Goal: Task Accomplishment & Management: Use online tool/utility

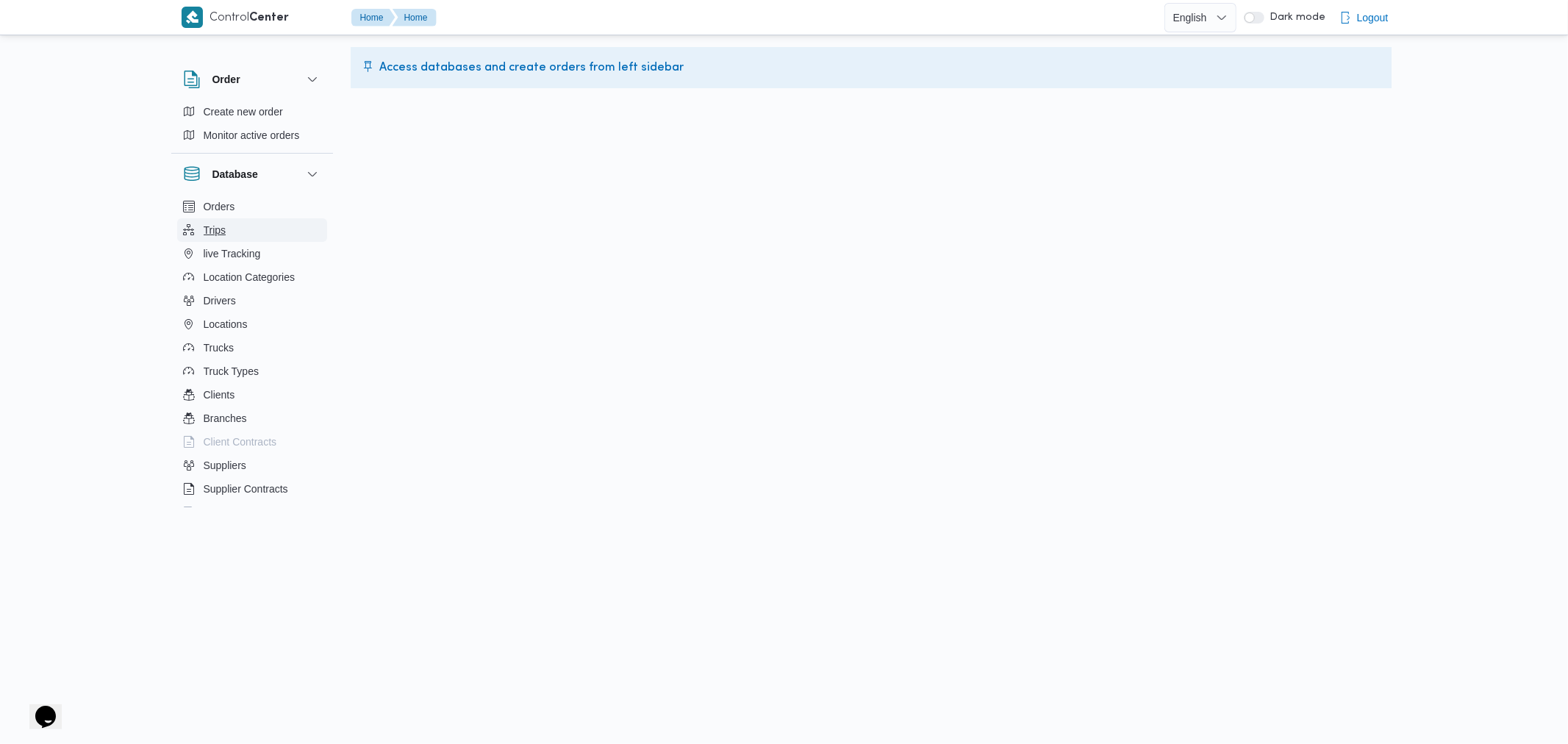
click at [218, 232] on span "Trips" at bounding box center [215, 230] width 23 height 17
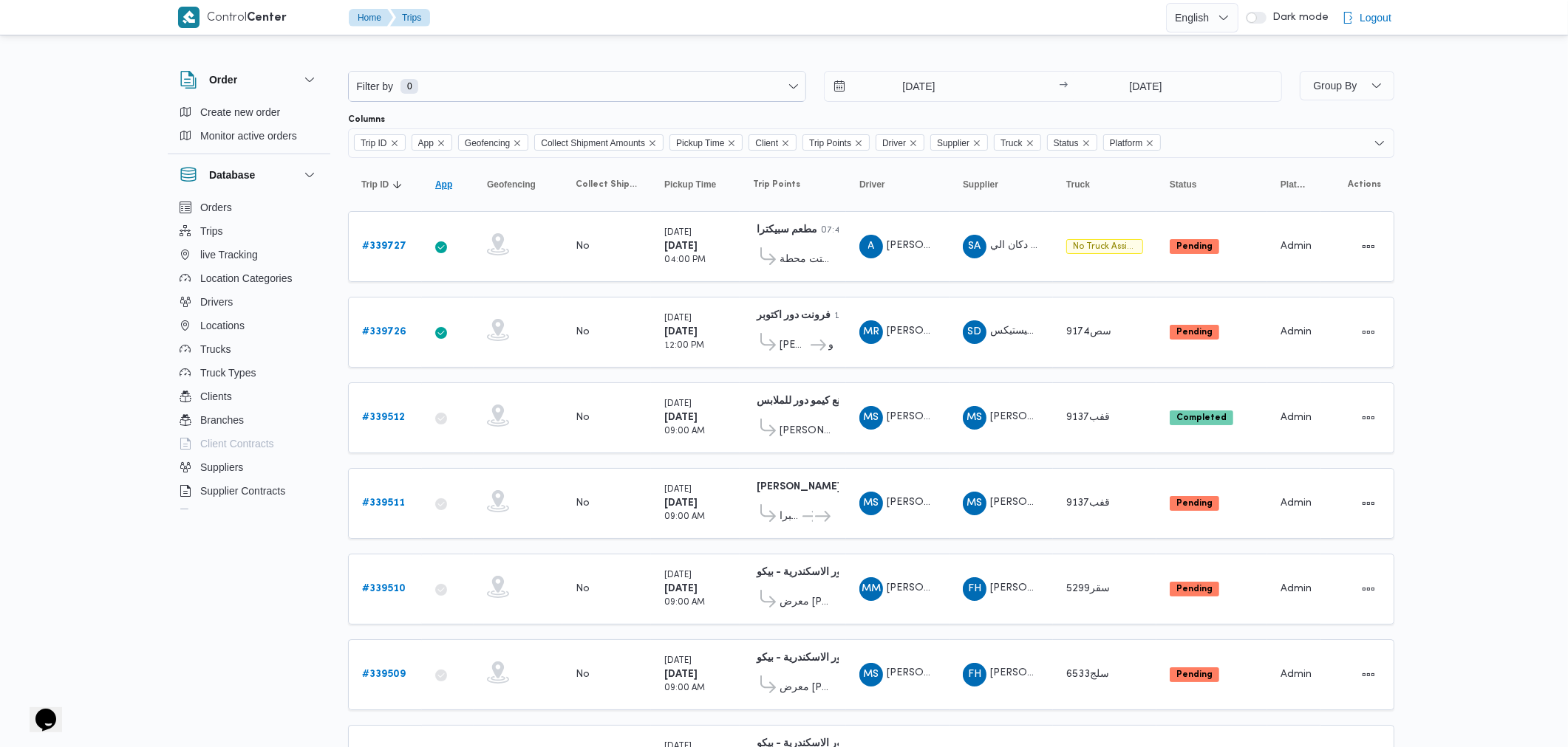
click at [445, 187] on span "App" at bounding box center [443, 184] width 17 height 12
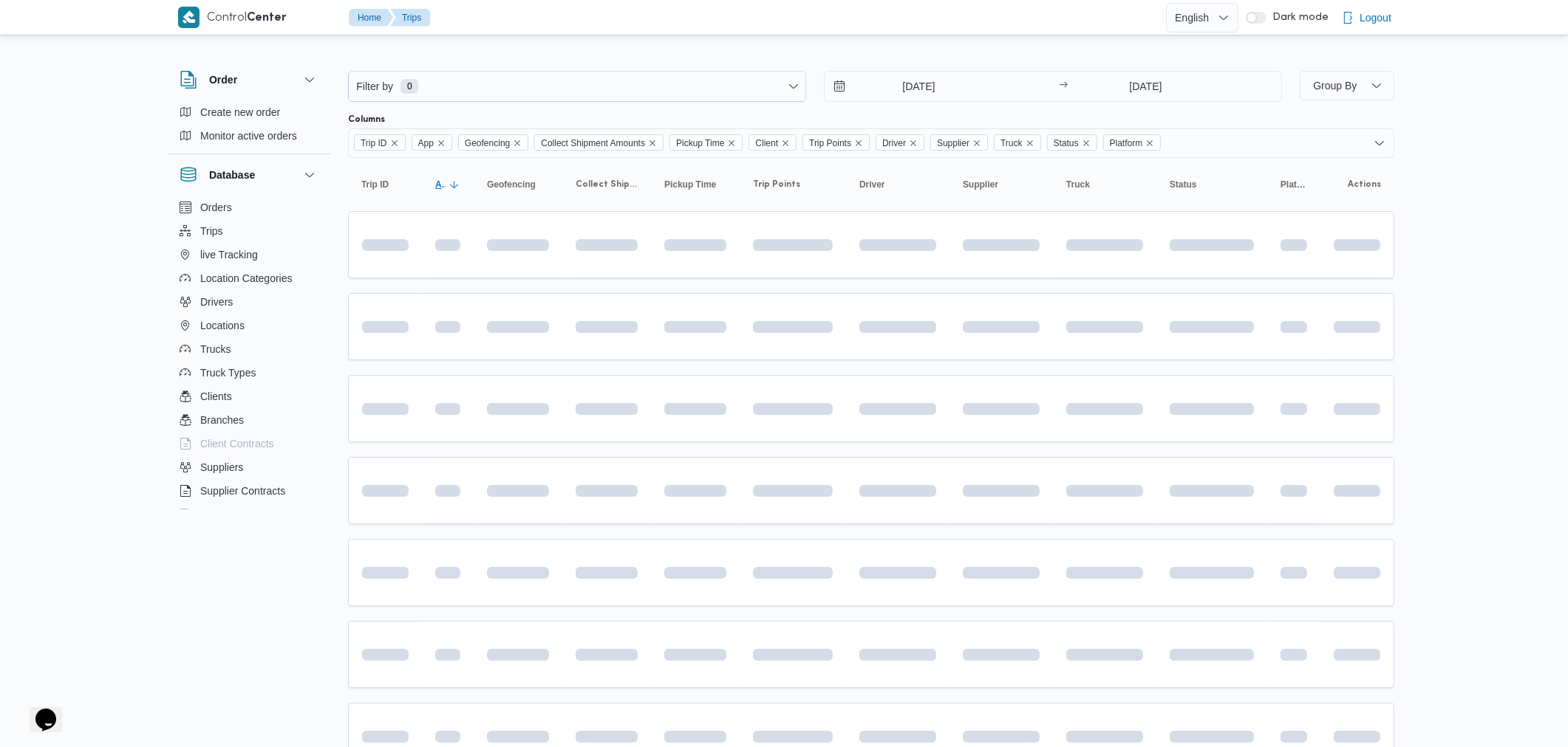
click at [445, 187] on span "App" at bounding box center [440, 184] width 10 height 12
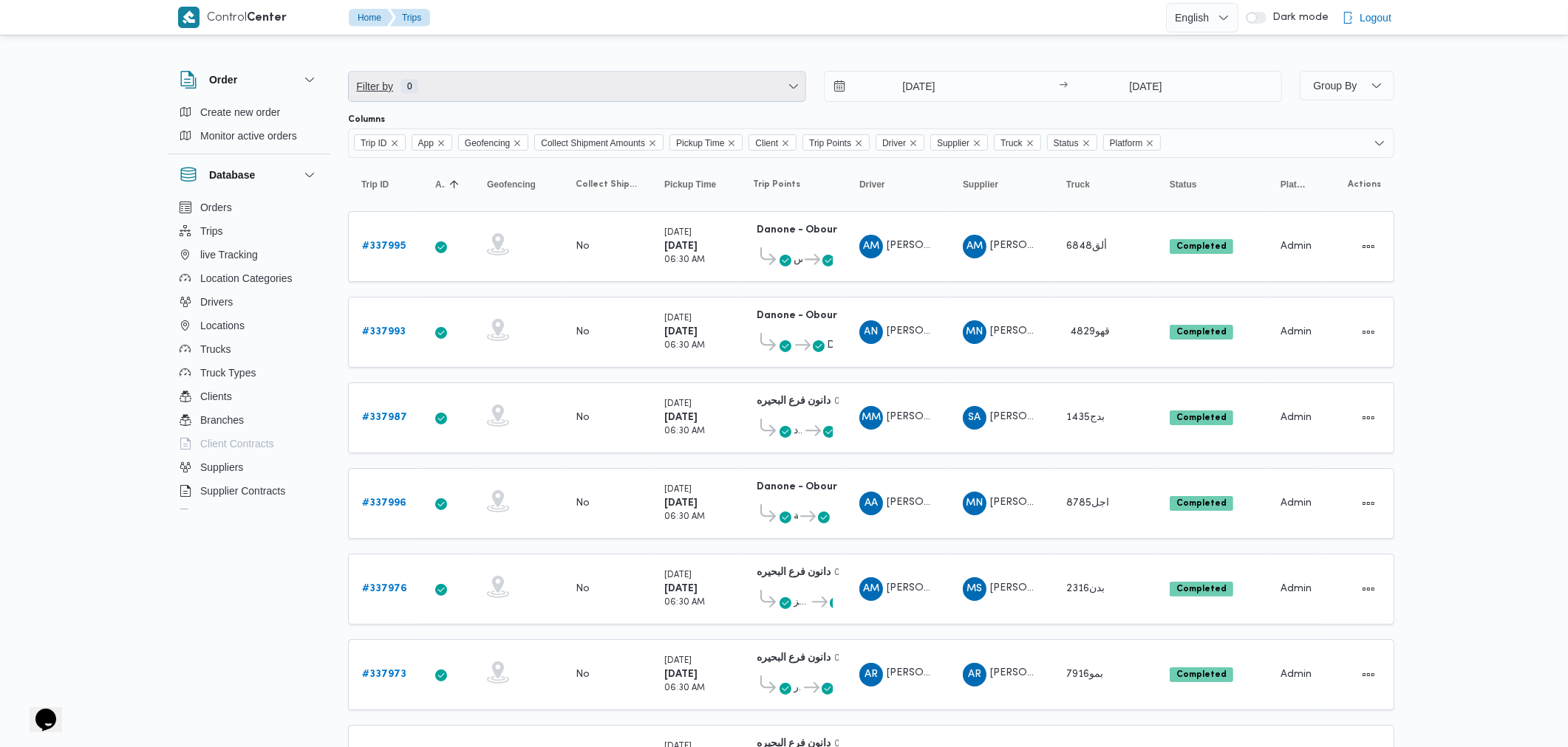
click at [688, 94] on span "Filter by 0" at bounding box center [577, 86] width 457 height 29
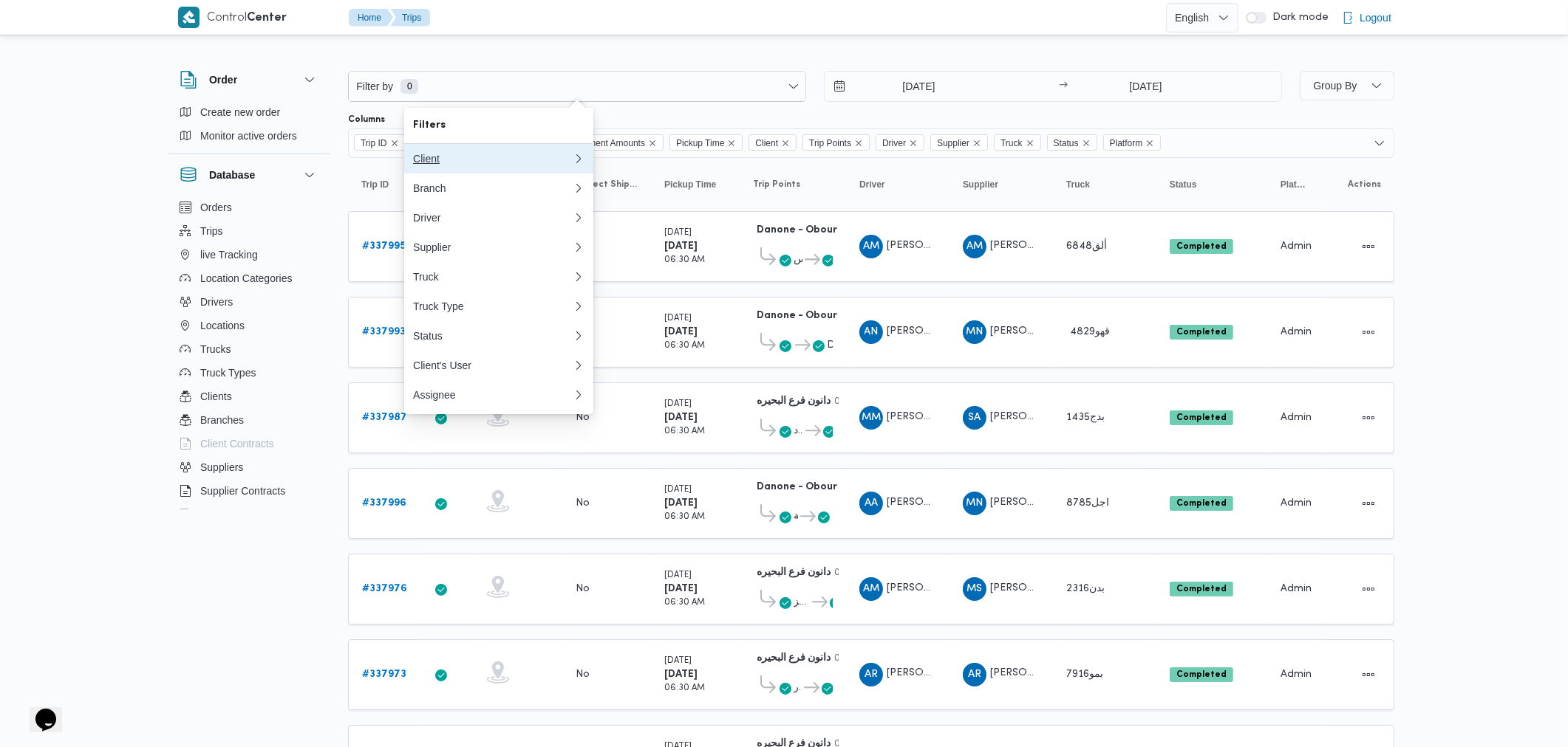
click at [540, 156] on div "Client" at bounding box center [492, 158] width 159 height 12
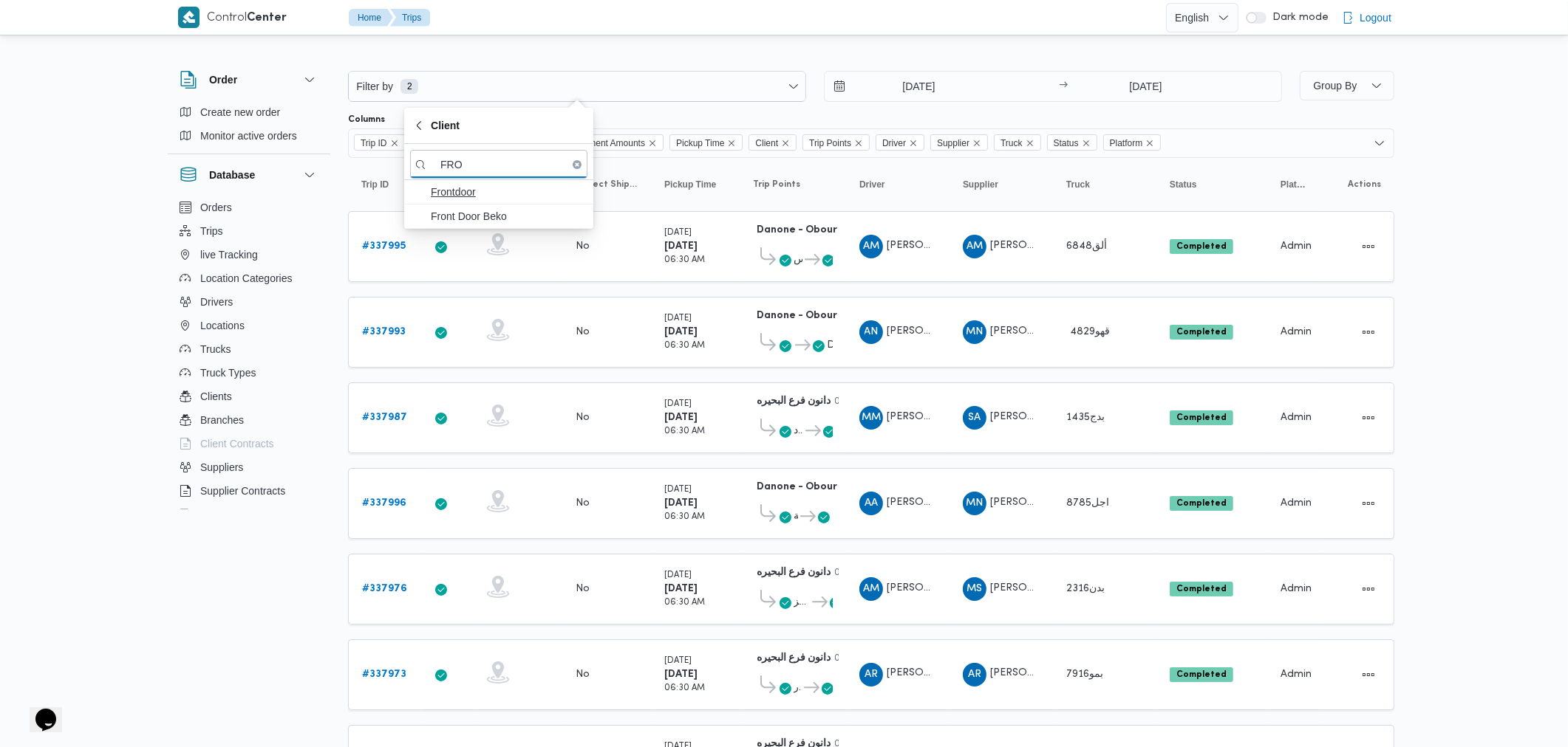
type input "FRO"
click at [458, 194] on span "Frontdoor" at bounding box center [508, 192] width 154 height 18
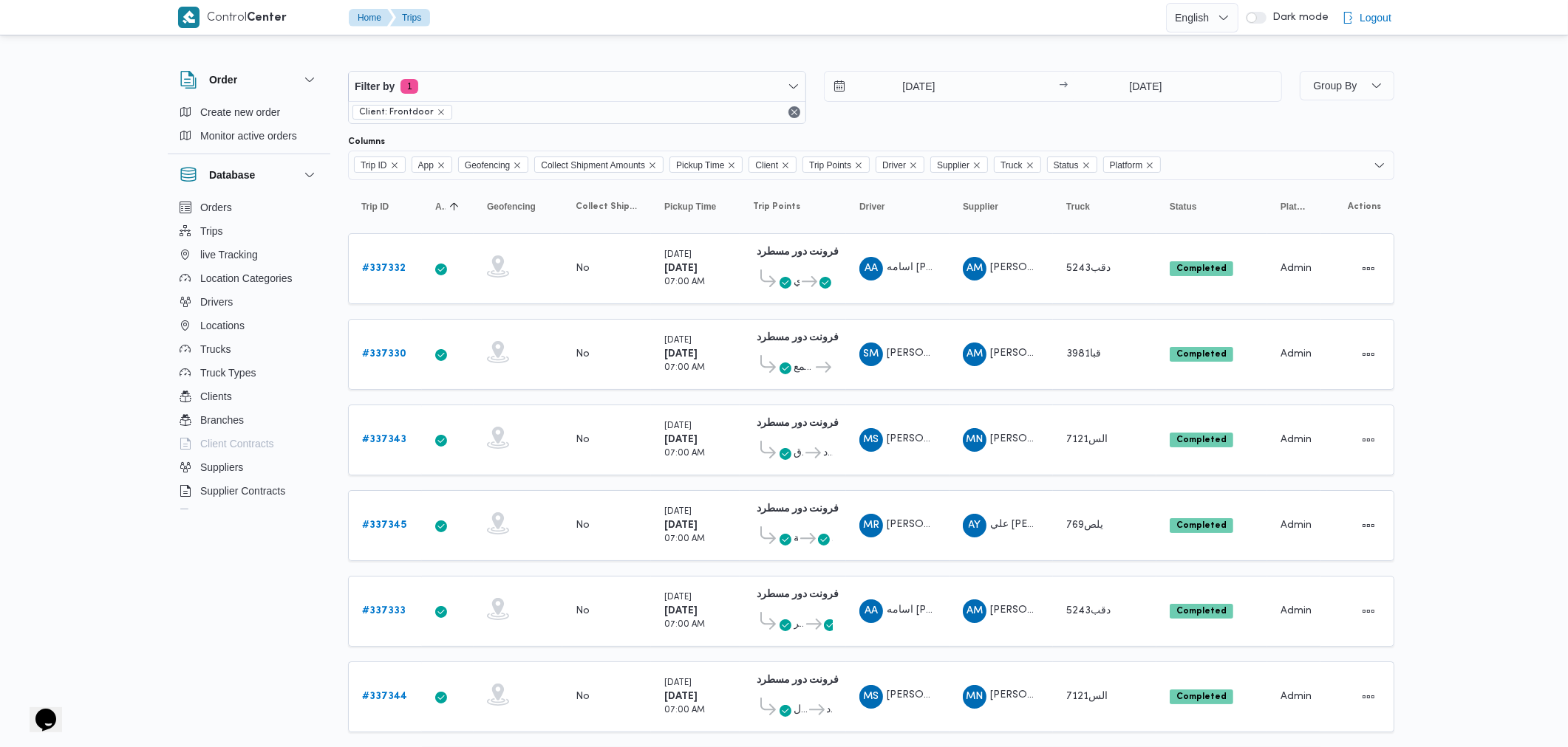
click at [739, 211] on th "Pickup Time Click to sort in ascending order" at bounding box center [695, 207] width 88 height 24
click at [449, 203] on icon "Sorted in ascending order" at bounding box center [454, 206] width 12 height 12
click at [451, 205] on icon "Sorted in descending order" at bounding box center [454, 206] width 12 height 12
click at [504, 92] on span "Filter by 1" at bounding box center [577, 86] width 457 height 29
